Goal: Task Accomplishment & Management: Use online tool/utility

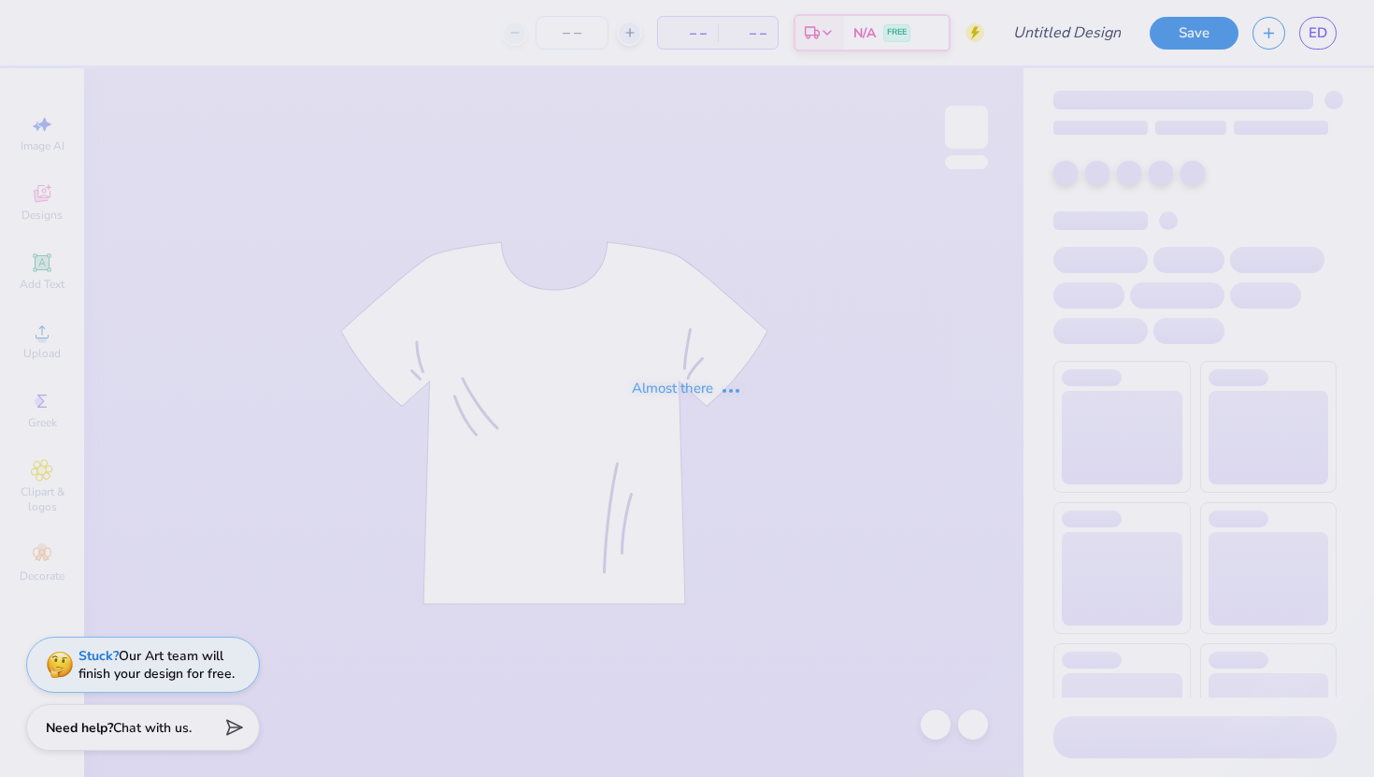
type input "gphi [PERSON_NAME]"
type input "80"
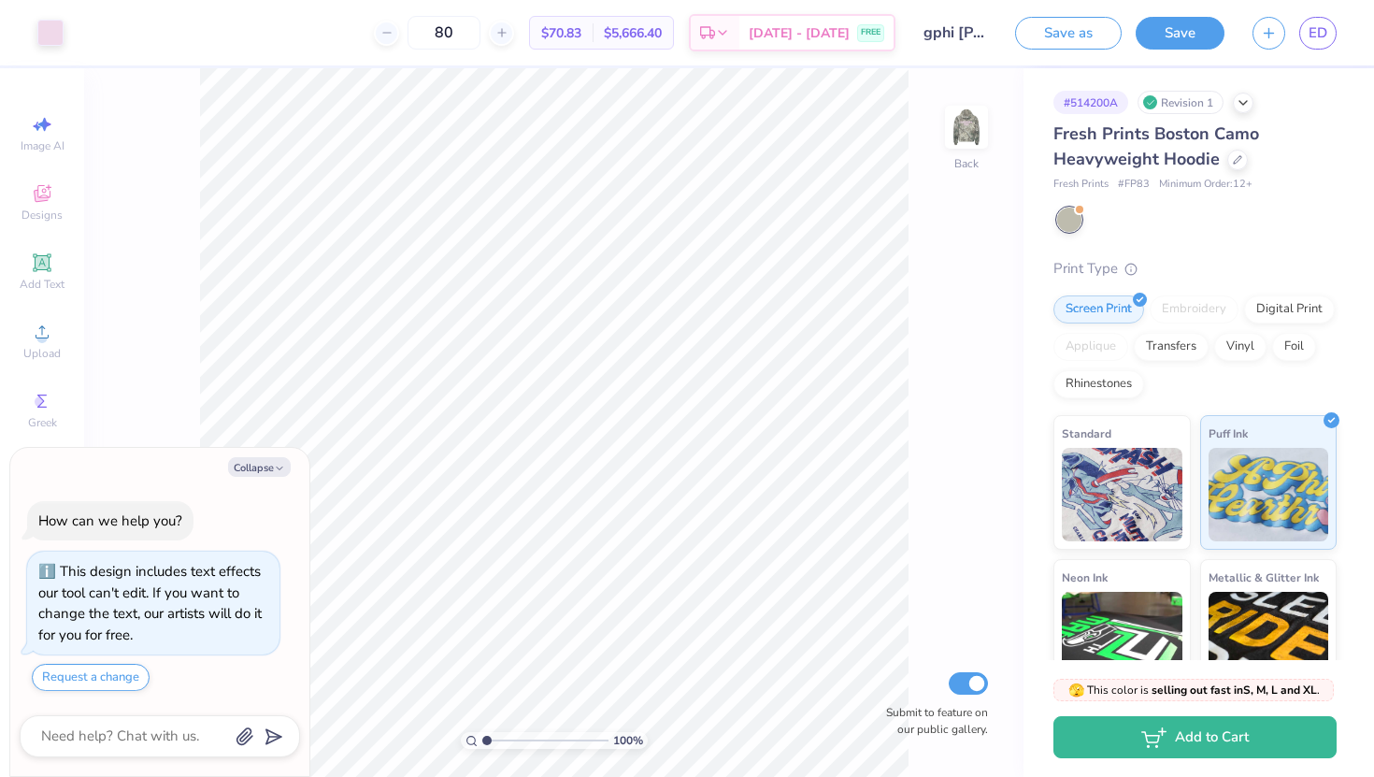
scroll to position [40, 0]
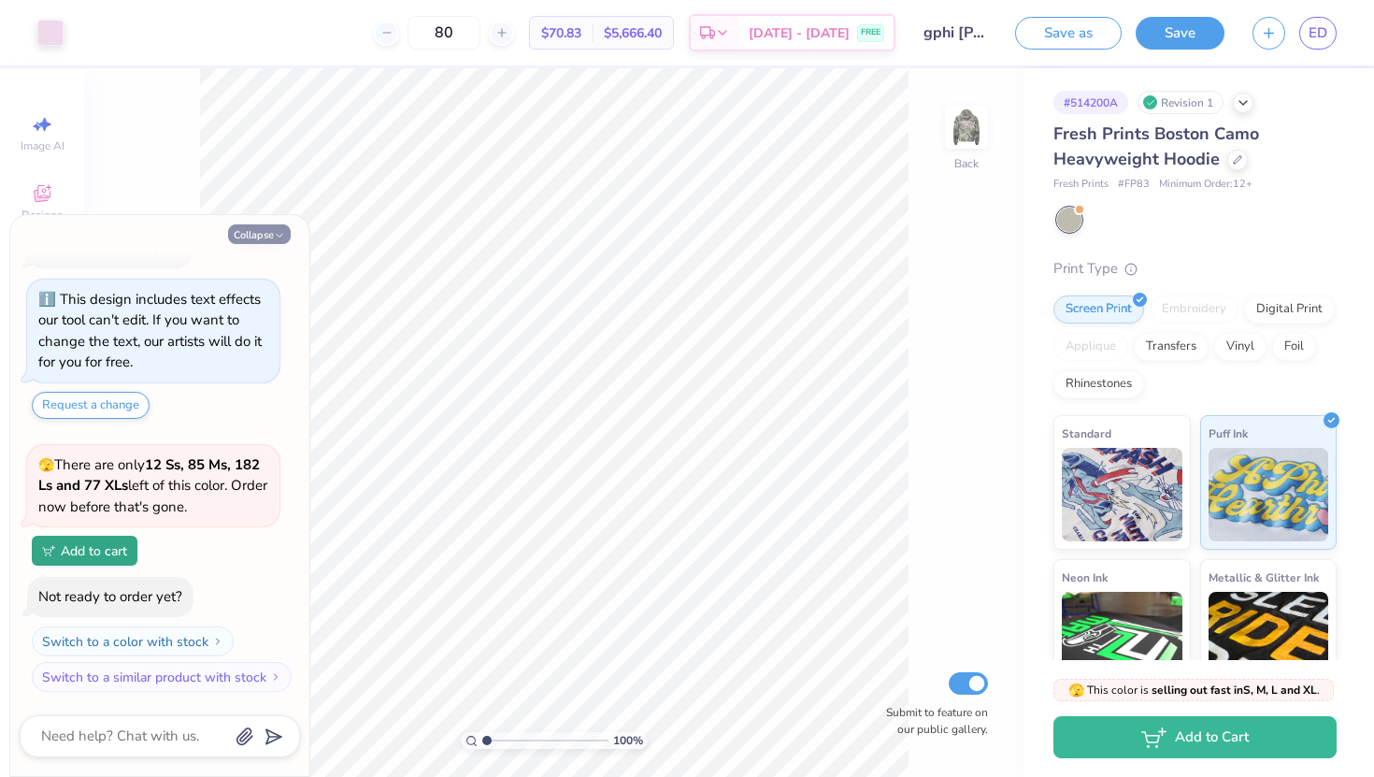
click at [247, 237] on button "Collapse" at bounding box center [259, 234] width 63 height 20
type textarea "x"
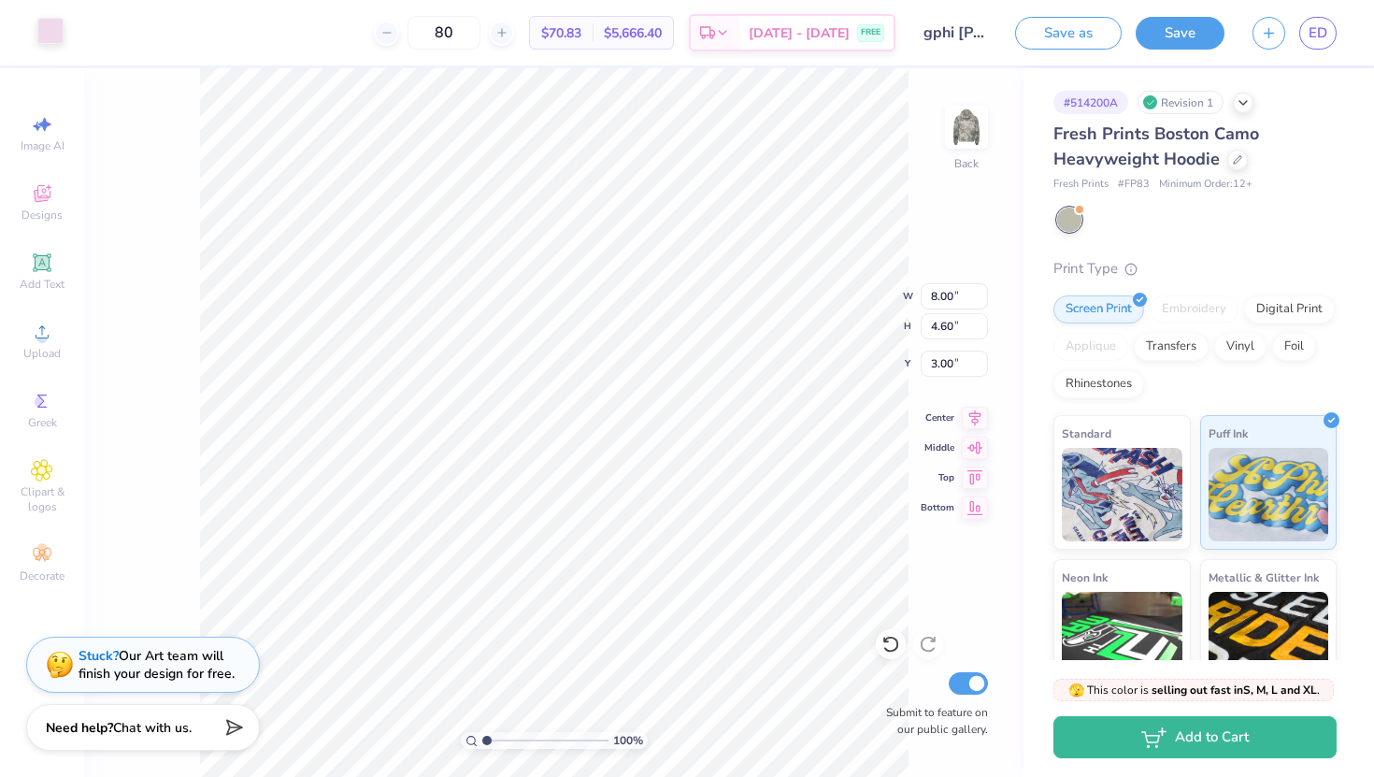
click at [57, 27] on div at bounding box center [50, 31] width 26 height 26
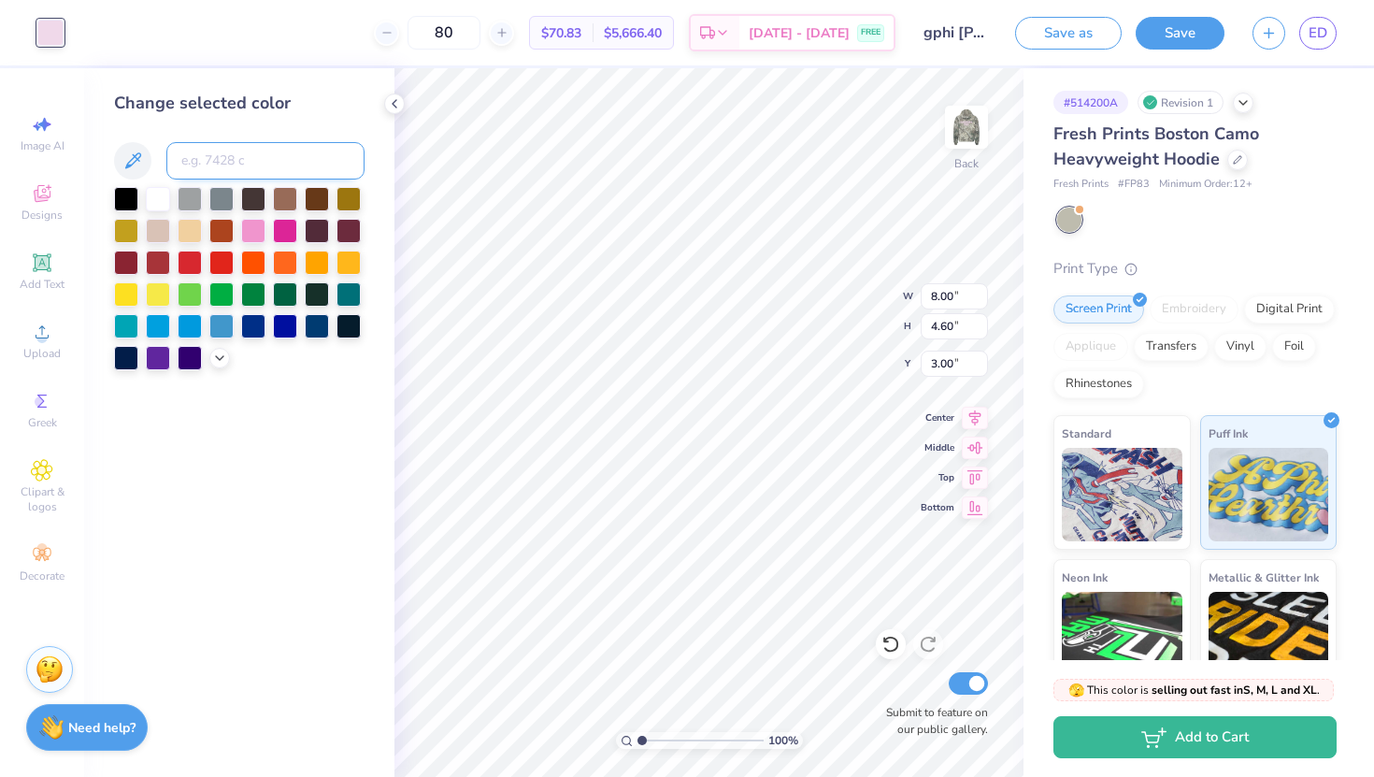
click at [222, 163] on input at bounding box center [265, 160] width 198 height 37
type input "1895"
click at [974, 133] on img at bounding box center [966, 127] width 75 height 75
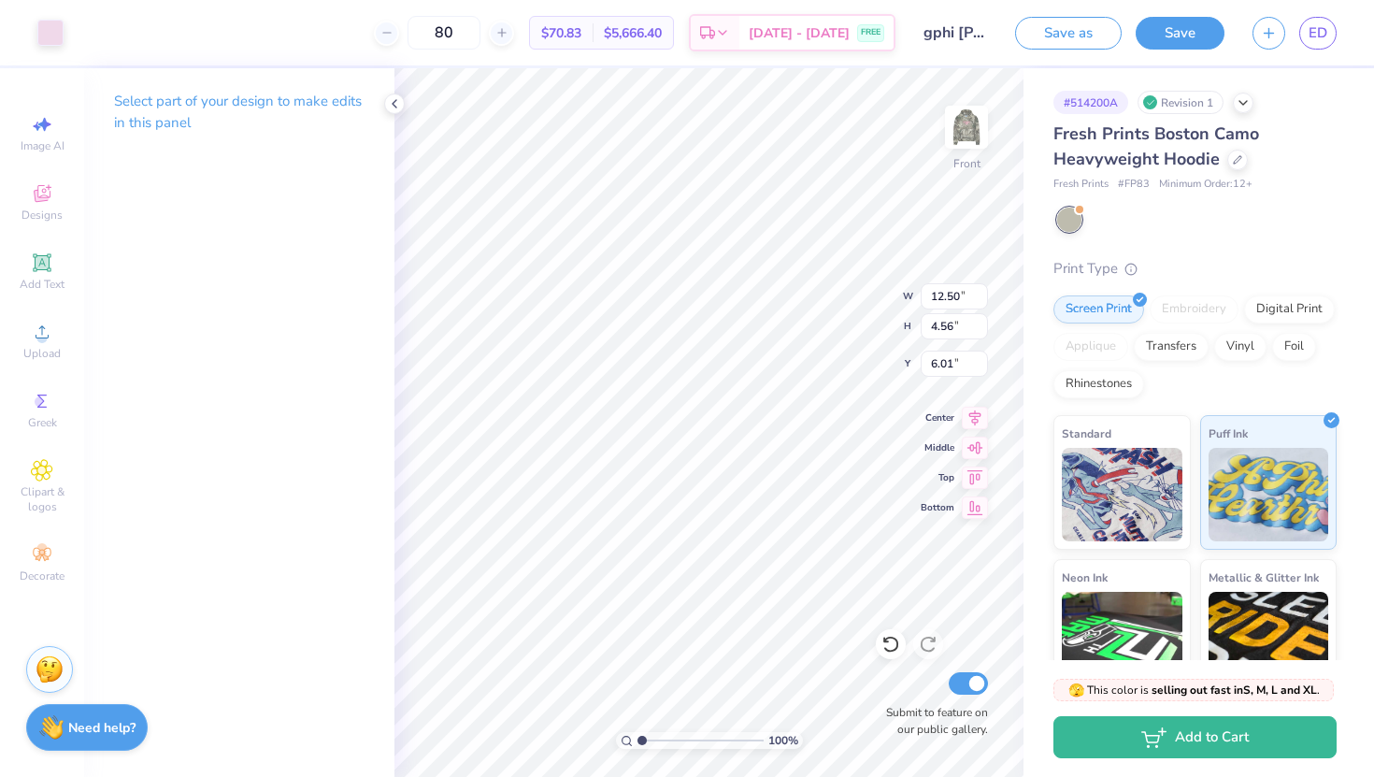
click at [63, 48] on div "Art colors 80 $70.83 Per Item $5,666.40 Total Est. Delivery [DATE] - [DATE] FRE…" at bounding box center [687, 32] width 1374 height 65
click at [56, 36] on div at bounding box center [50, 31] width 26 height 26
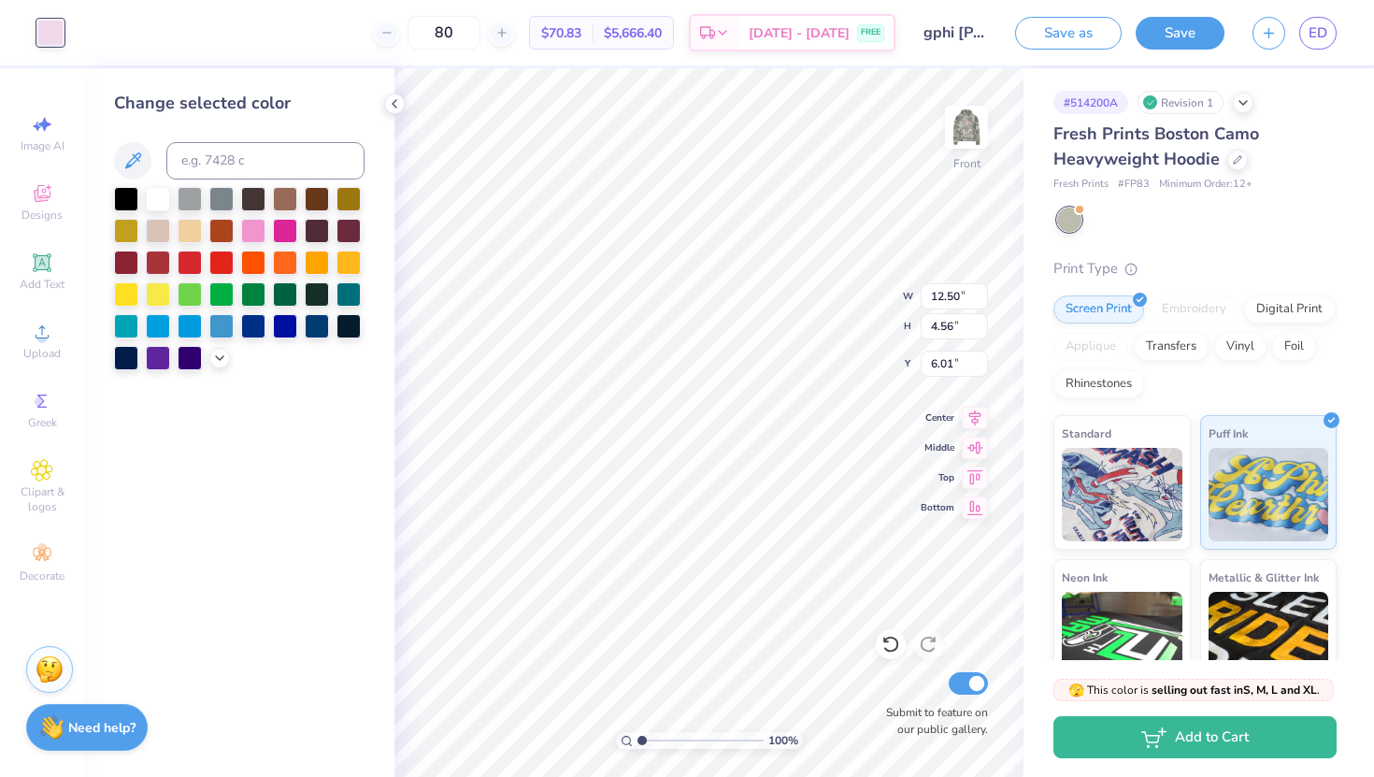
click at [203, 183] on div "Change selected color" at bounding box center [239, 231] width 251 height 280
click at [200, 173] on input at bounding box center [265, 160] width 198 height 37
type input "1895"
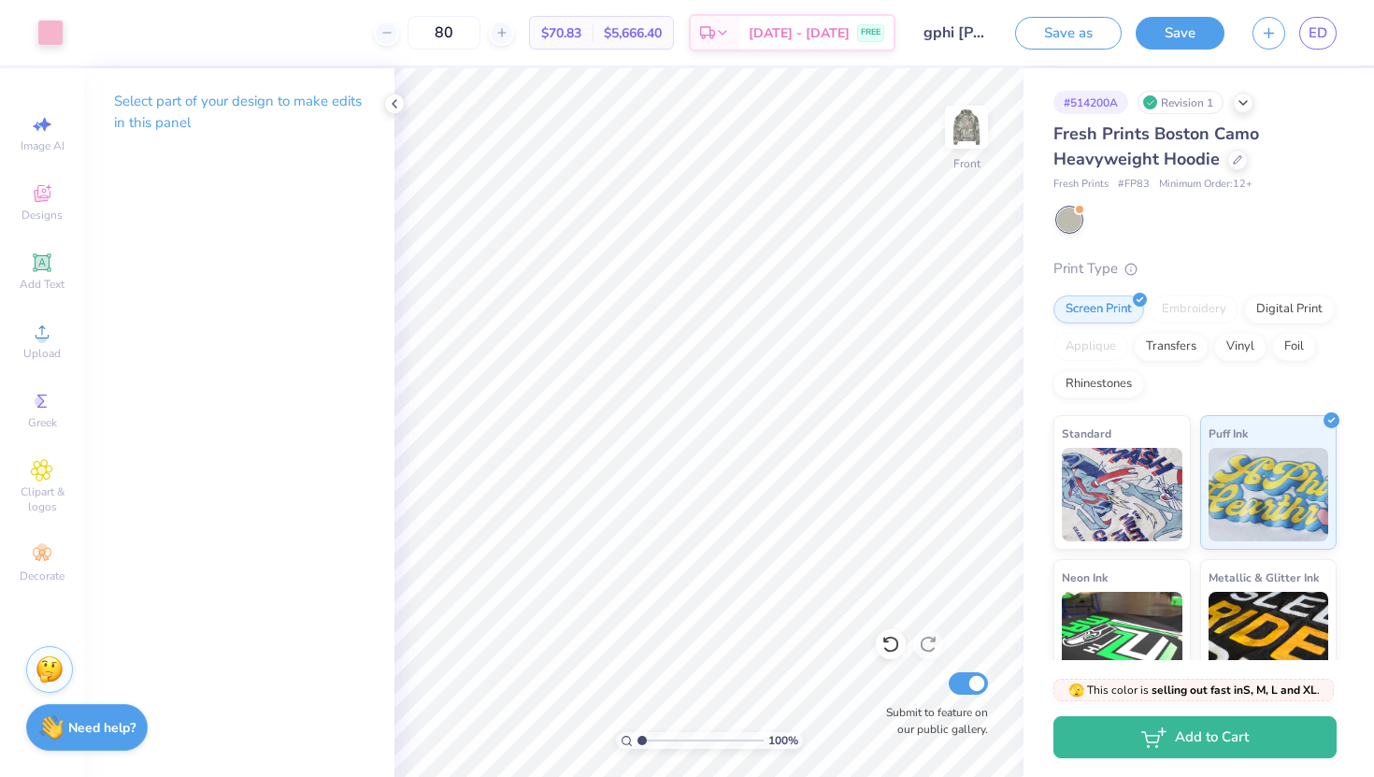
click at [1158, 55] on div "Save as Save ED" at bounding box center [1194, 32] width 359 height 65
click at [1174, 36] on button "Save" at bounding box center [1180, 30] width 89 height 33
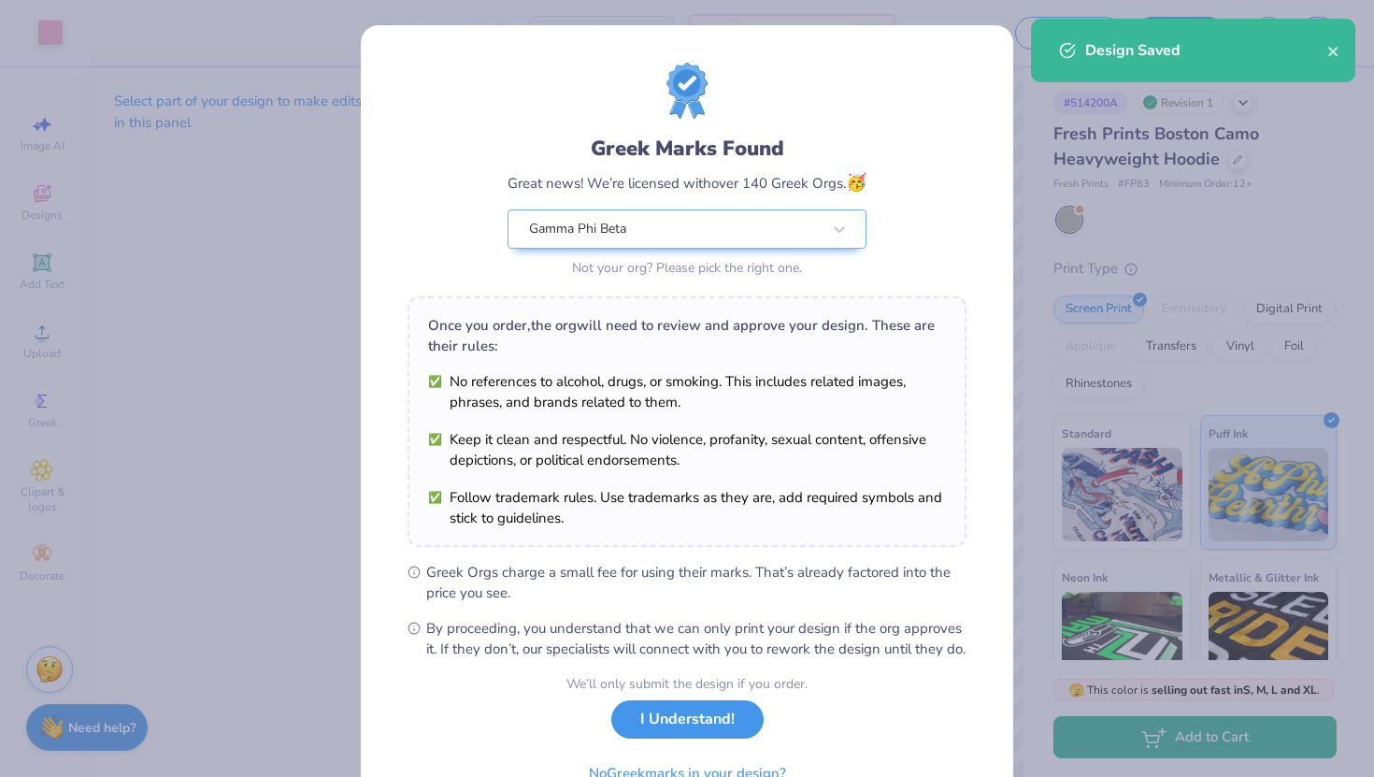
click at [717, 739] on button "I Understand!" at bounding box center [687, 719] width 152 height 38
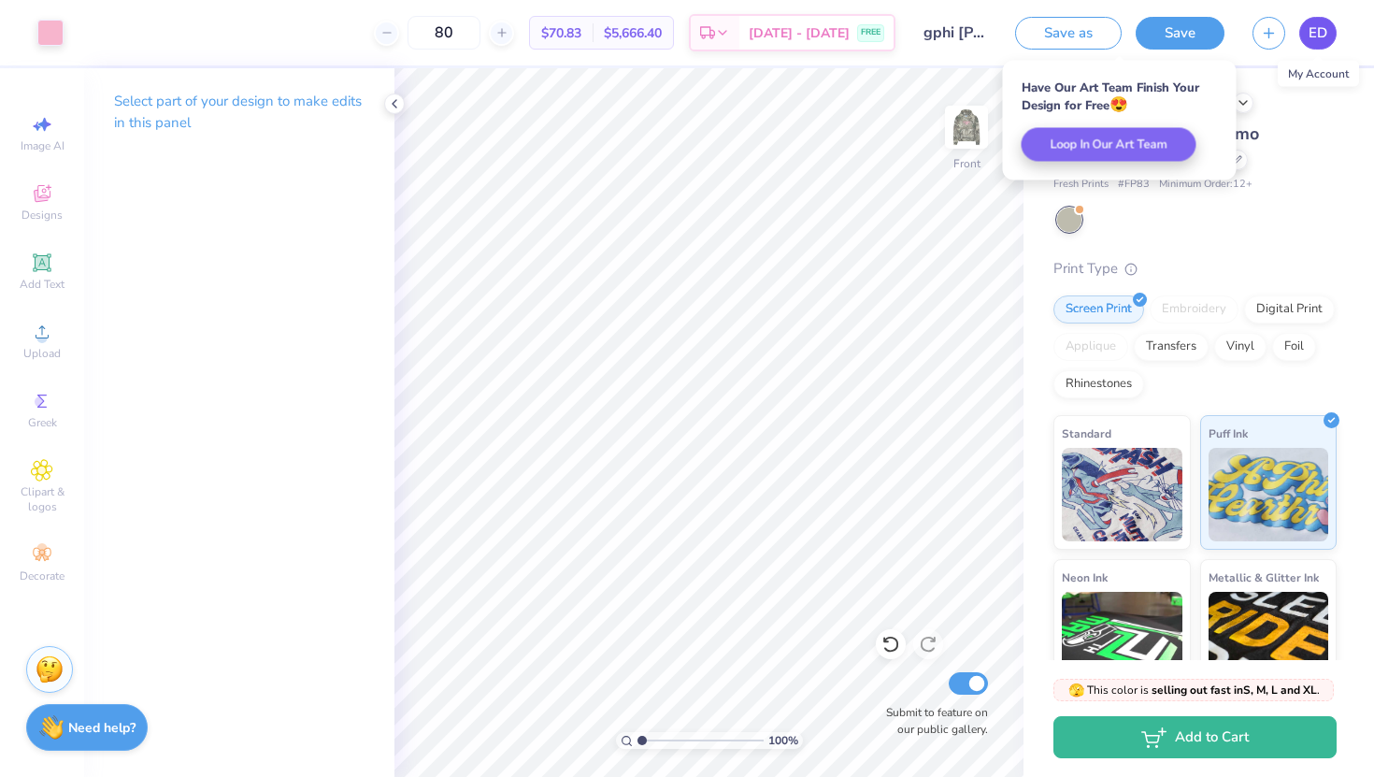
click at [1313, 38] on span "ED" at bounding box center [1318, 33] width 19 height 22
